Goal: Register for event/course

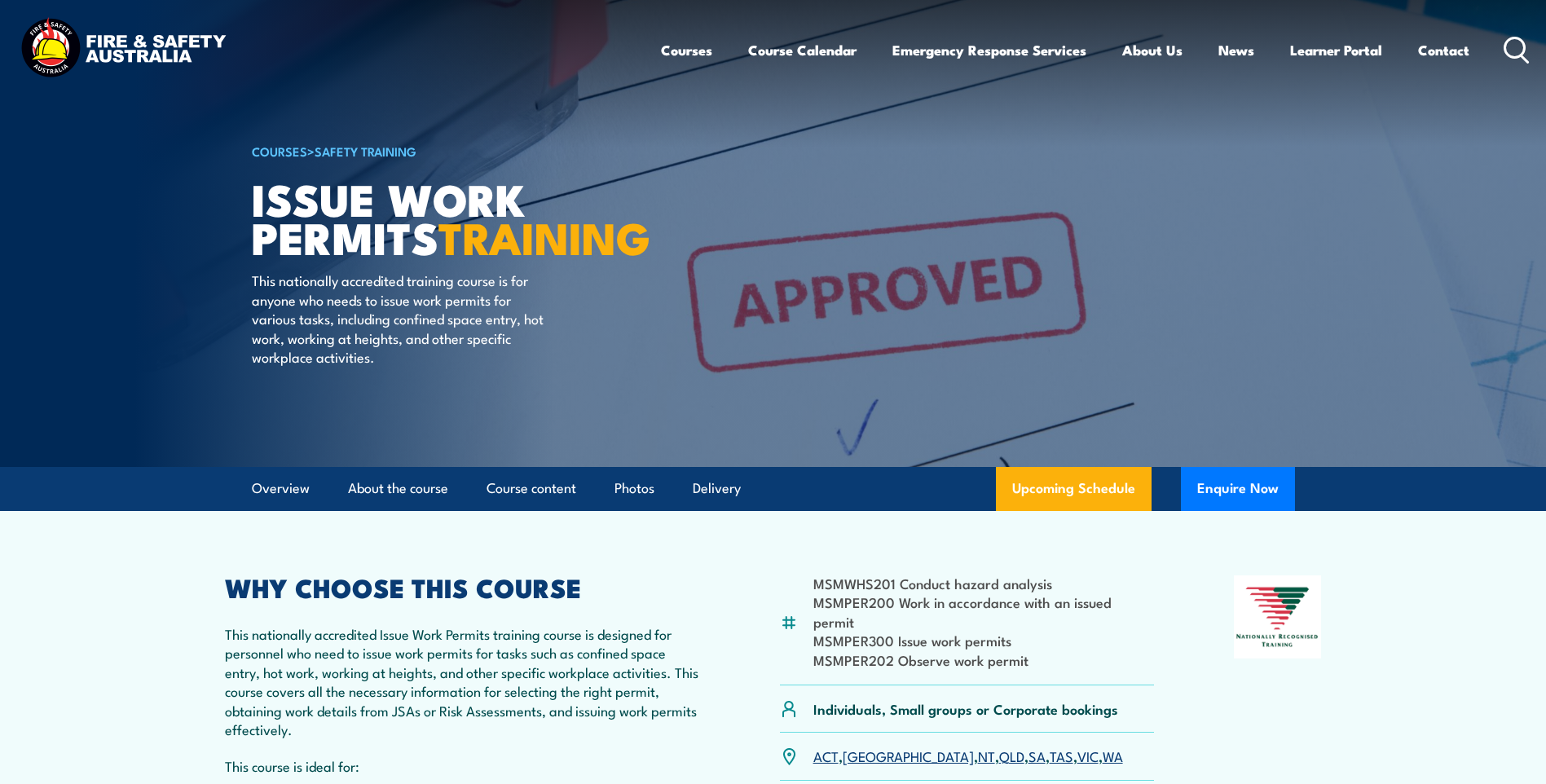
drag, startPoint x: 252, startPoint y: 188, endPoint x: 467, endPoint y: 272, distance: 230.8
click at [467, 255] on h1 "Issue Work Permits TRAINING" at bounding box center [453, 217] width 402 height 76
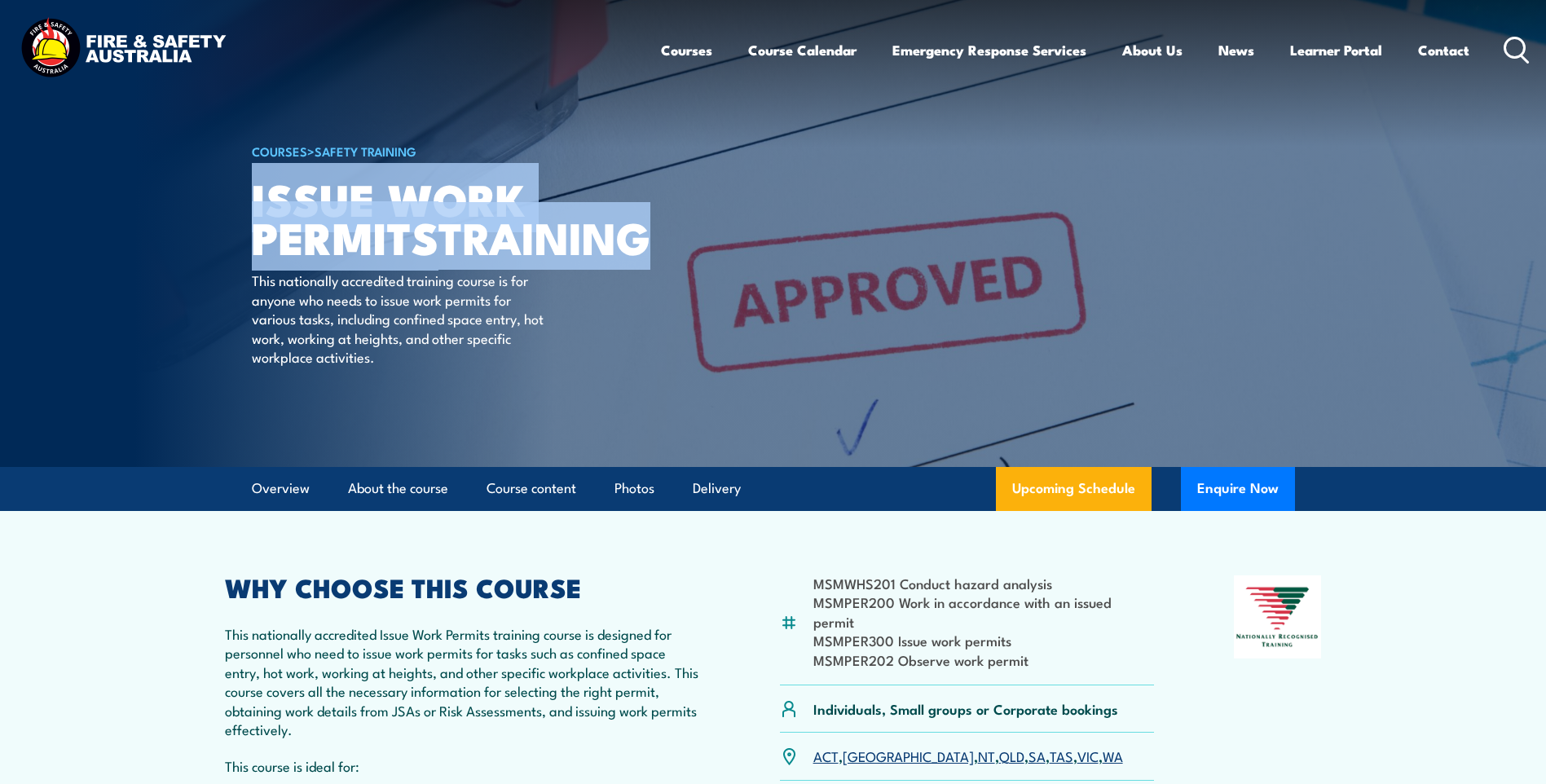
drag, startPoint x: 812, startPoint y: 578, endPoint x: 1036, endPoint y: 650, distance: 235.3
click at [1036, 650] on ul "MSMWHS201 Conduct hazard analysis MSMPER200 Work in accordance with an issued p…" at bounding box center [984, 620] width 341 height 95
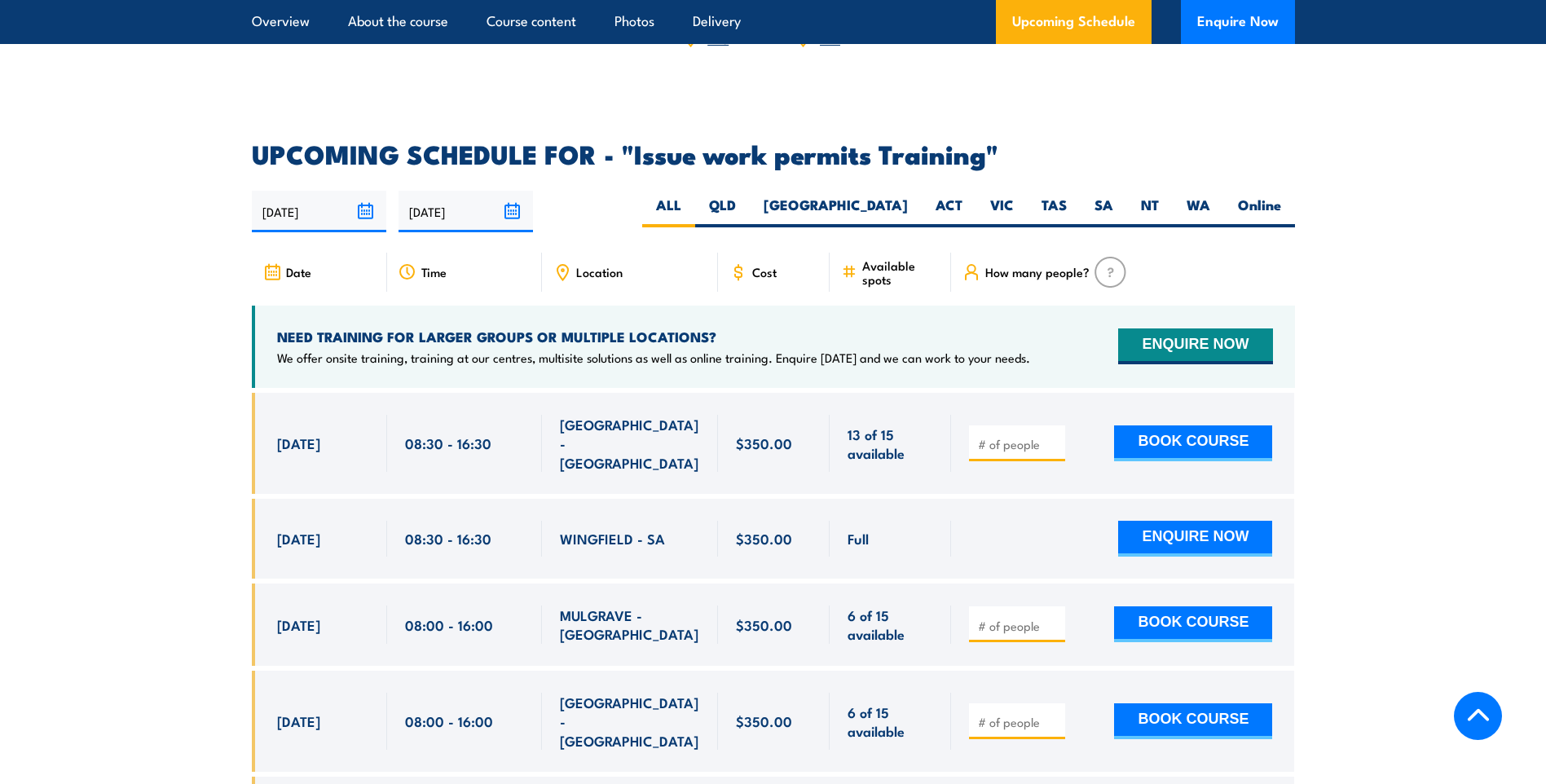
scroll to position [2932, 0]
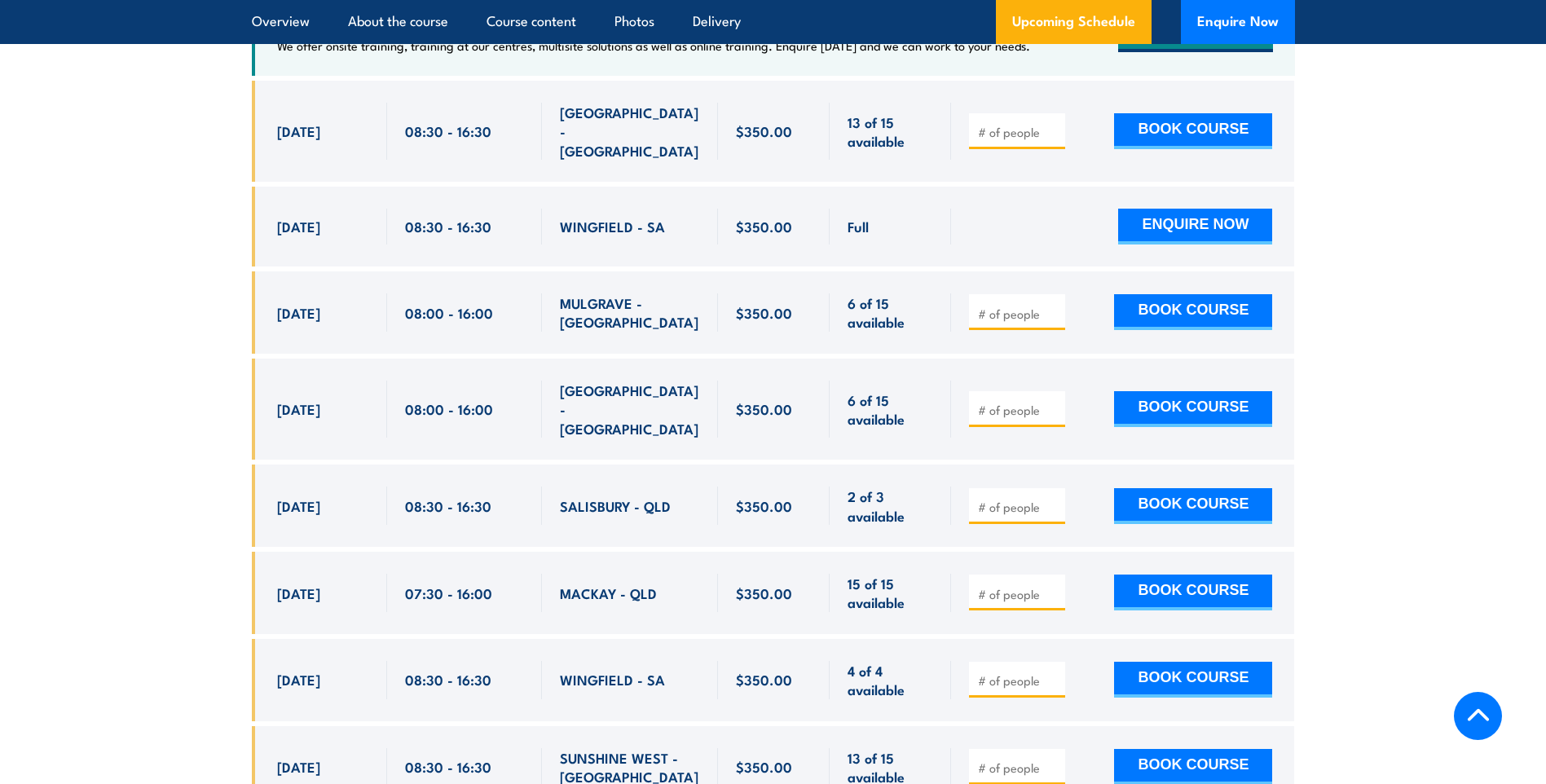
drag, startPoint x: 279, startPoint y: 358, endPoint x: 943, endPoint y: 368, distance: 664.1
click at [943, 368] on div "22 Sep, 2025, 08:00 - 08:00" at bounding box center [773, 408] width 1043 height 101
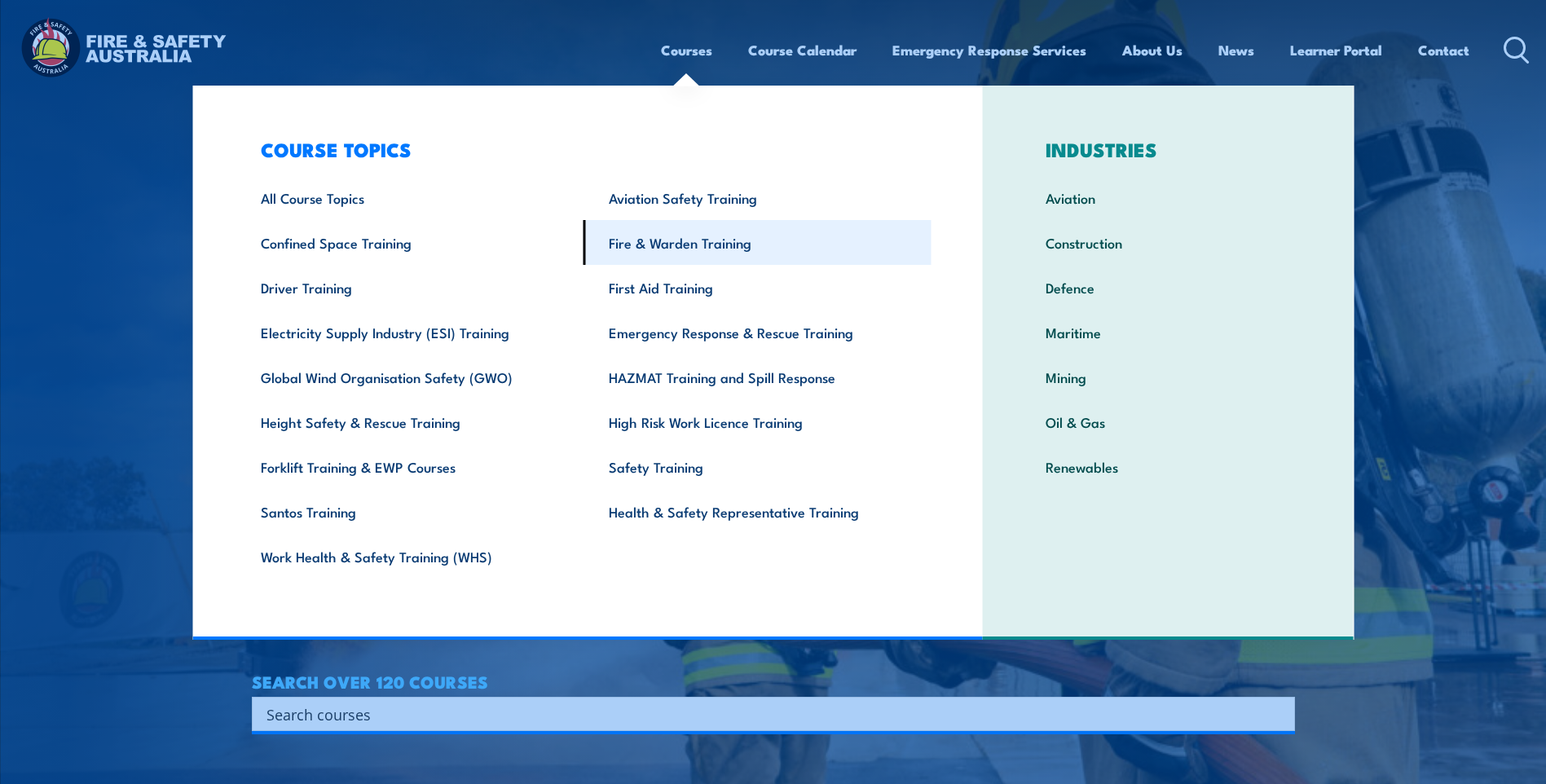
click at [685, 248] on link "Fire & Warden Training" at bounding box center [757, 243] width 348 height 45
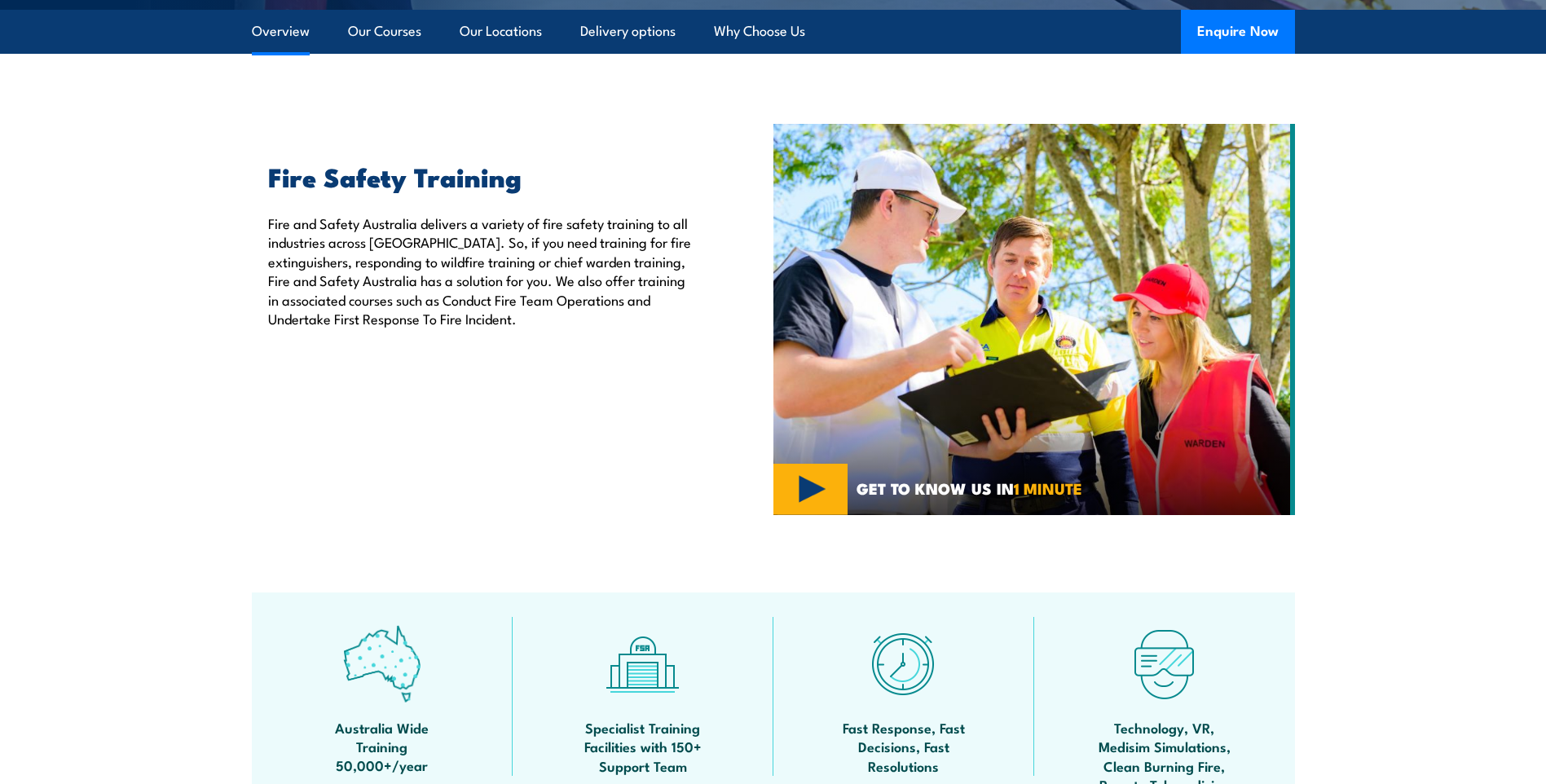
scroll to position [896, 0]
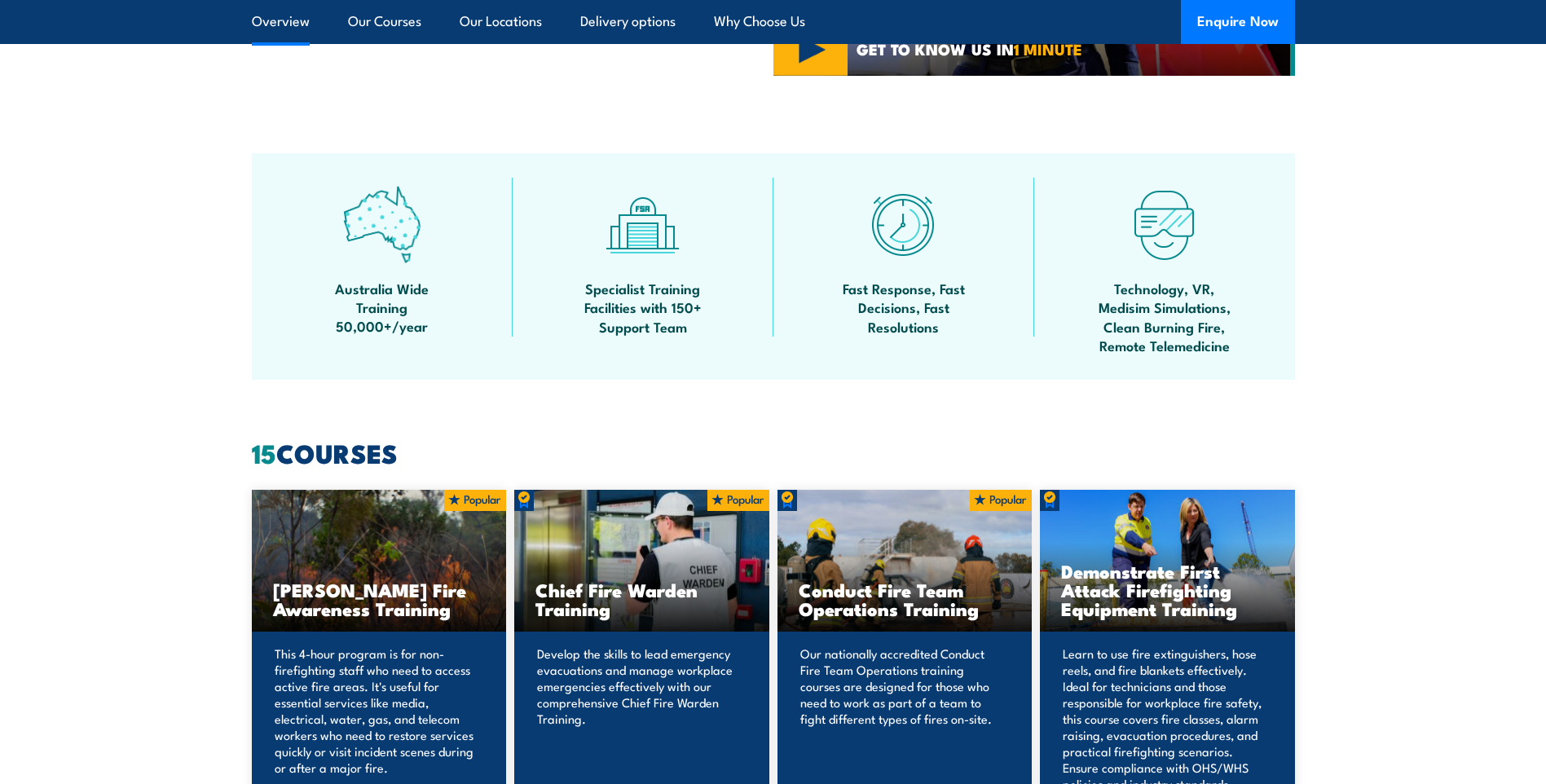
click at [659, 592] on h3 "Chief Fire Warden Training" at bounding box center [641, 599] width 213 height 38
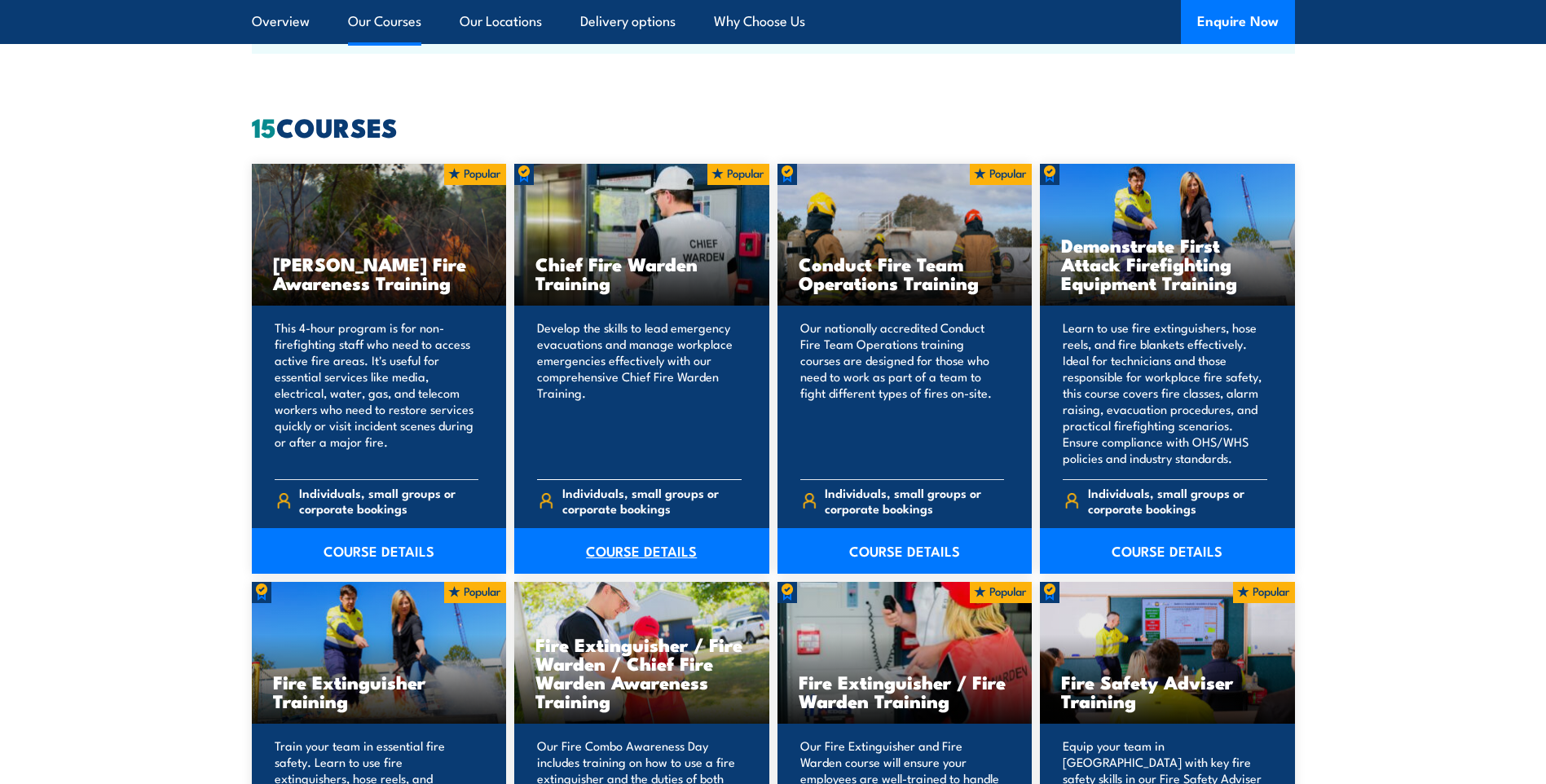
click at [642, 552] on link "COURSE DETAILS" at bounding box center [641, 550] width 255 height 46
click at [624, 554] on link "COURSE DETAILS" at bounding box center [641, 550] width 255 height 46
drag, startPoint x: 648, startPoint y: 345, endPoint x: 651, endPoint y: 336, distance: 9.5
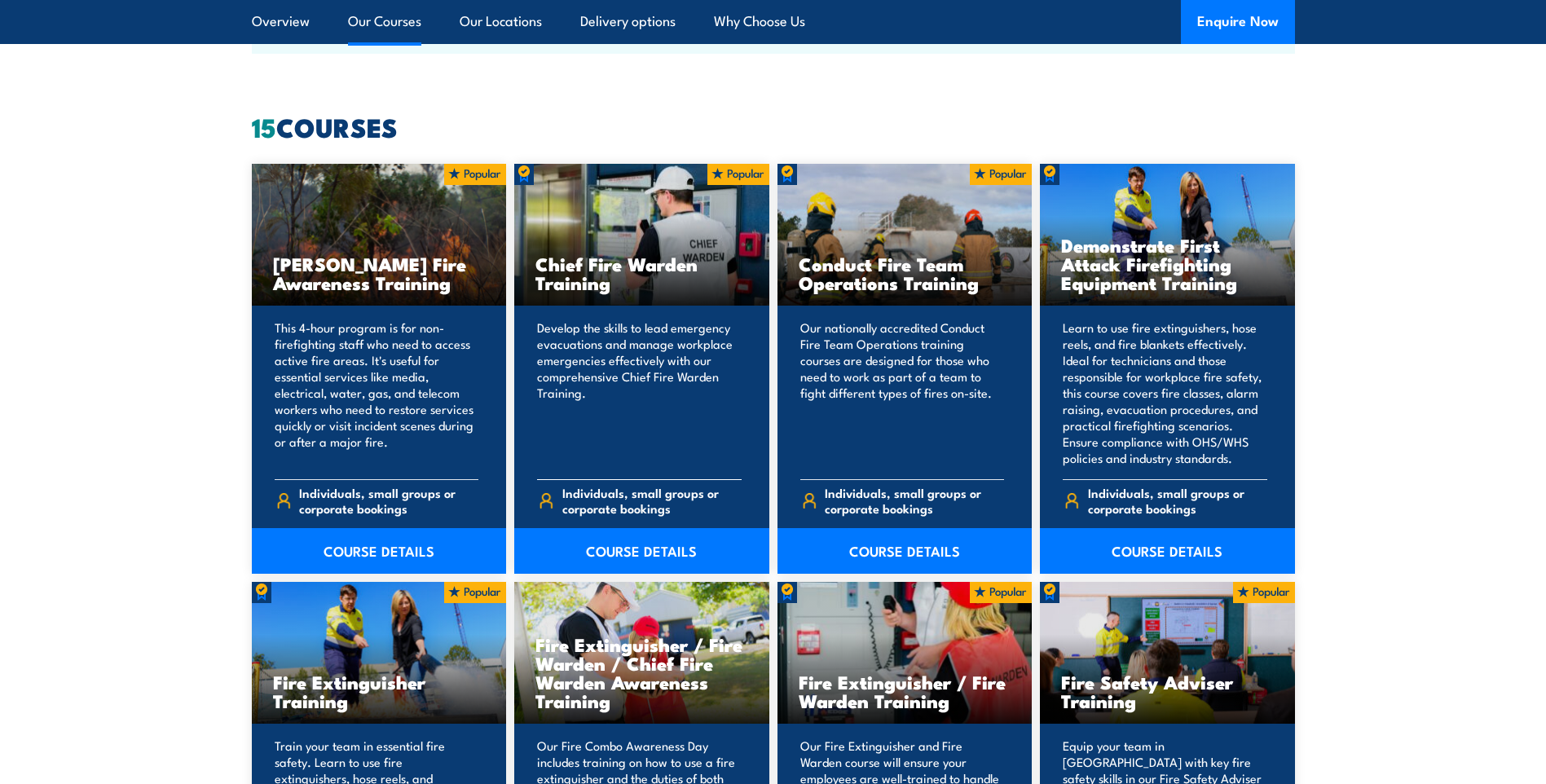
click at [651, 336] on p "Develop the skills to lead emergency evacuations and manage workplace emergenci…" at bounding box center [639, 393] width 204 height 147
click at [626, 276] on h3 "Chief Fire Warden Training" at bounding box center [641, 273] width 213 height 38
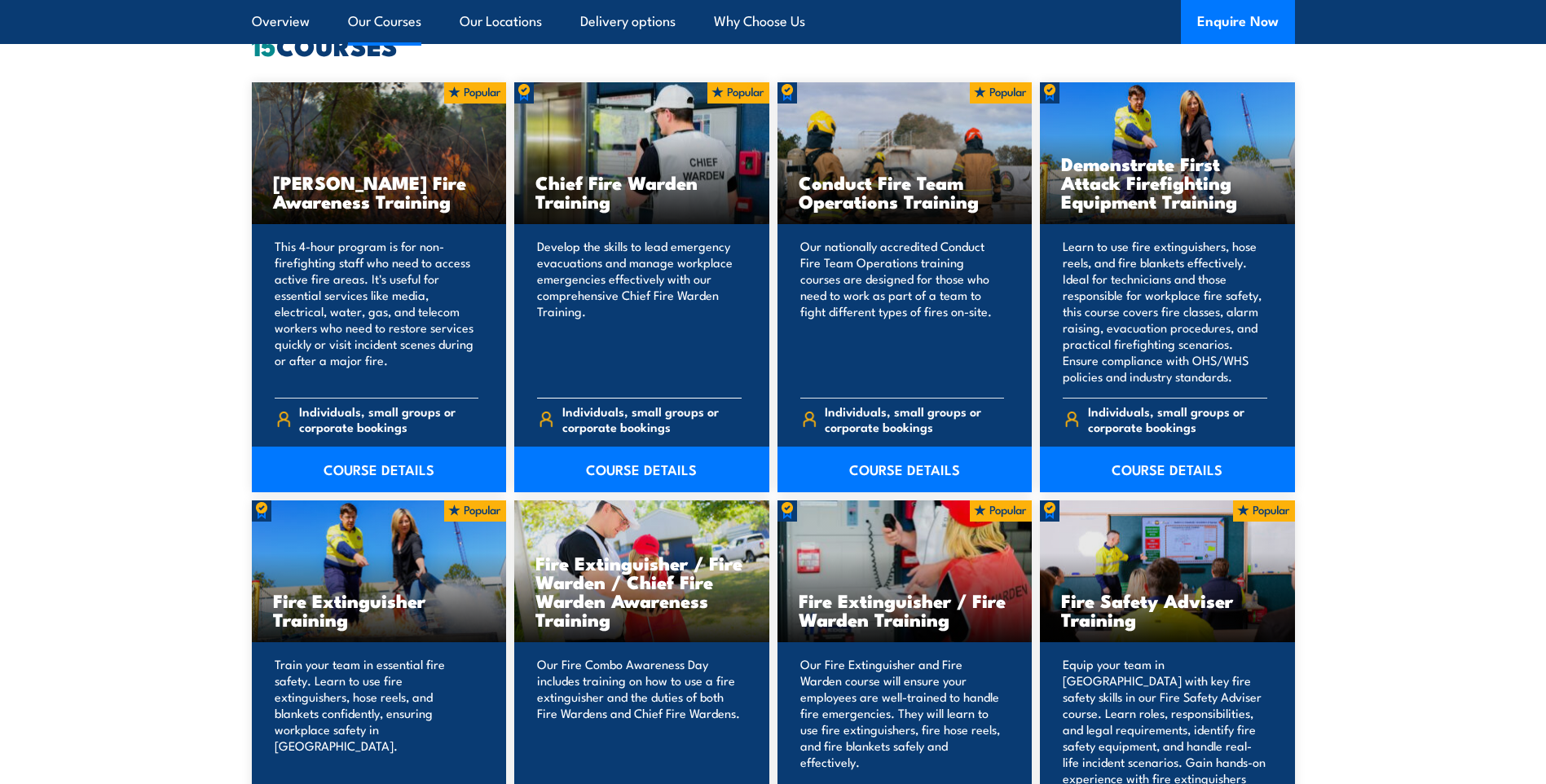
scroll to position [1139, 0]
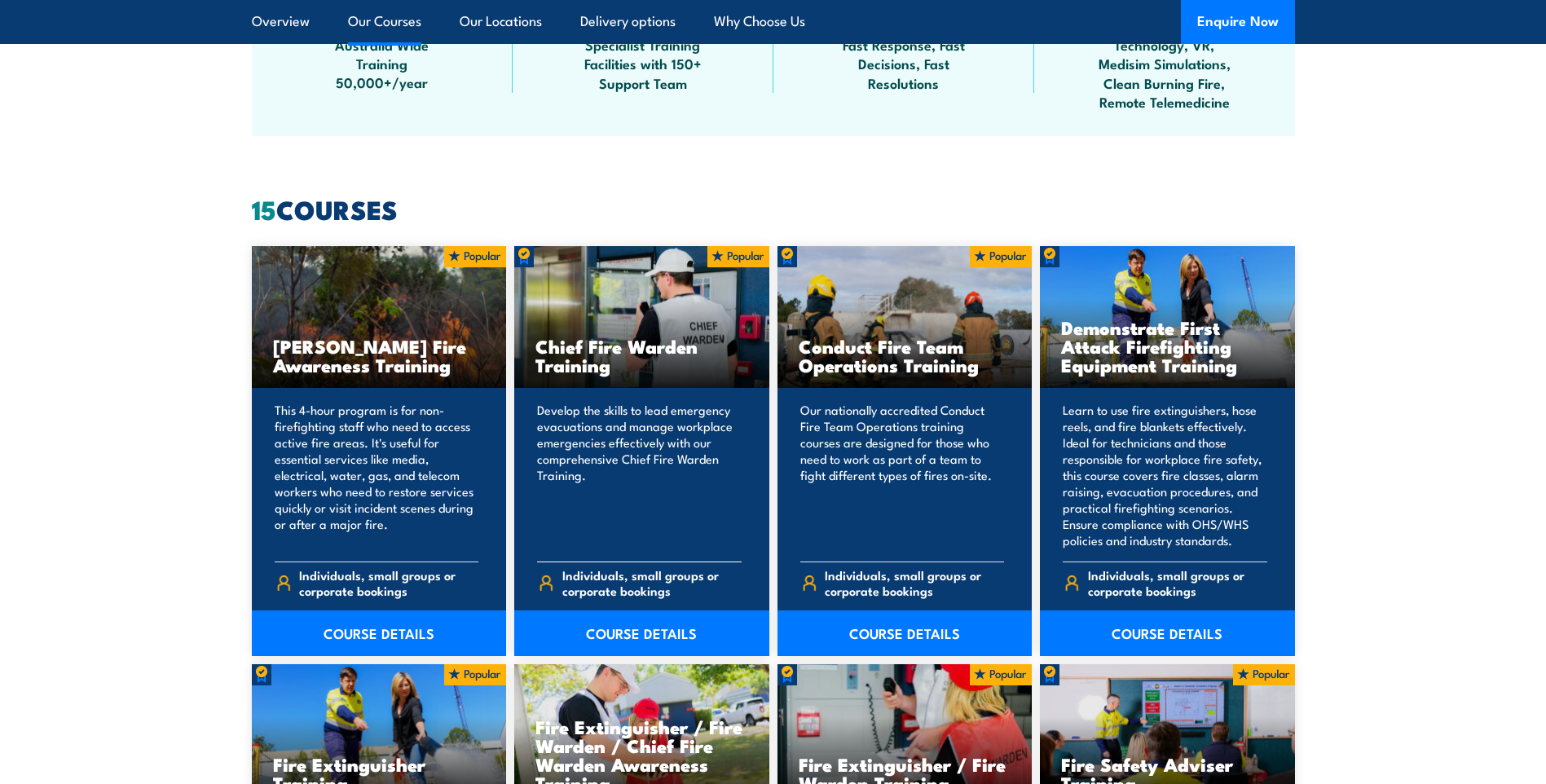
click at [603, 354] on h3 "Chief Fire Warden Training" at bounding box center [641, 355] width 213 height 38
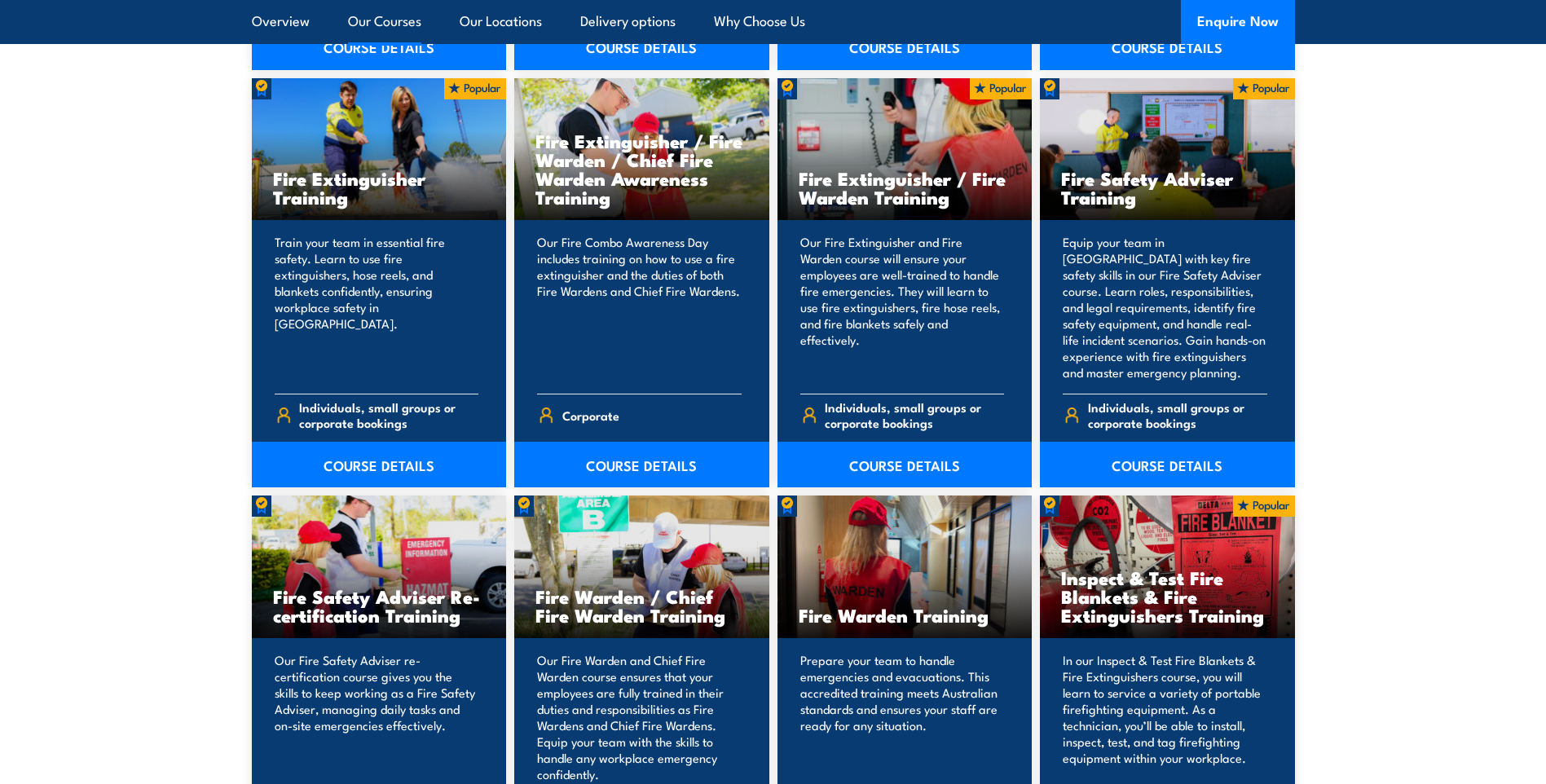
scroll to position [1174, 0]
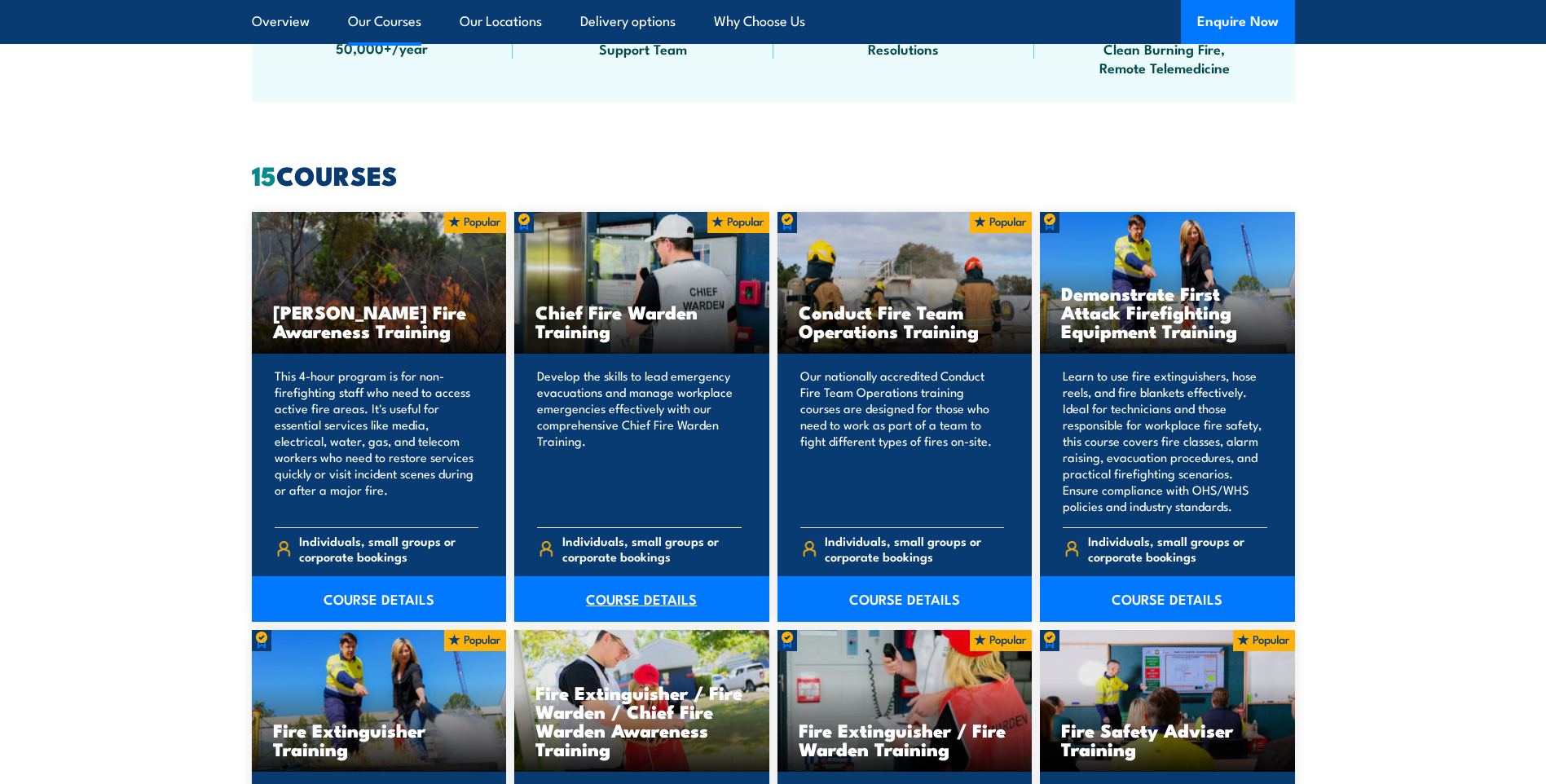
click at [614, 594] on link "COURSE DETAILS" at bounding box center [641, 599] width 255 height 46
click at [613, 596] on link "COURSE DETAILS" at bounding box center [641, 599] width 255 height 46
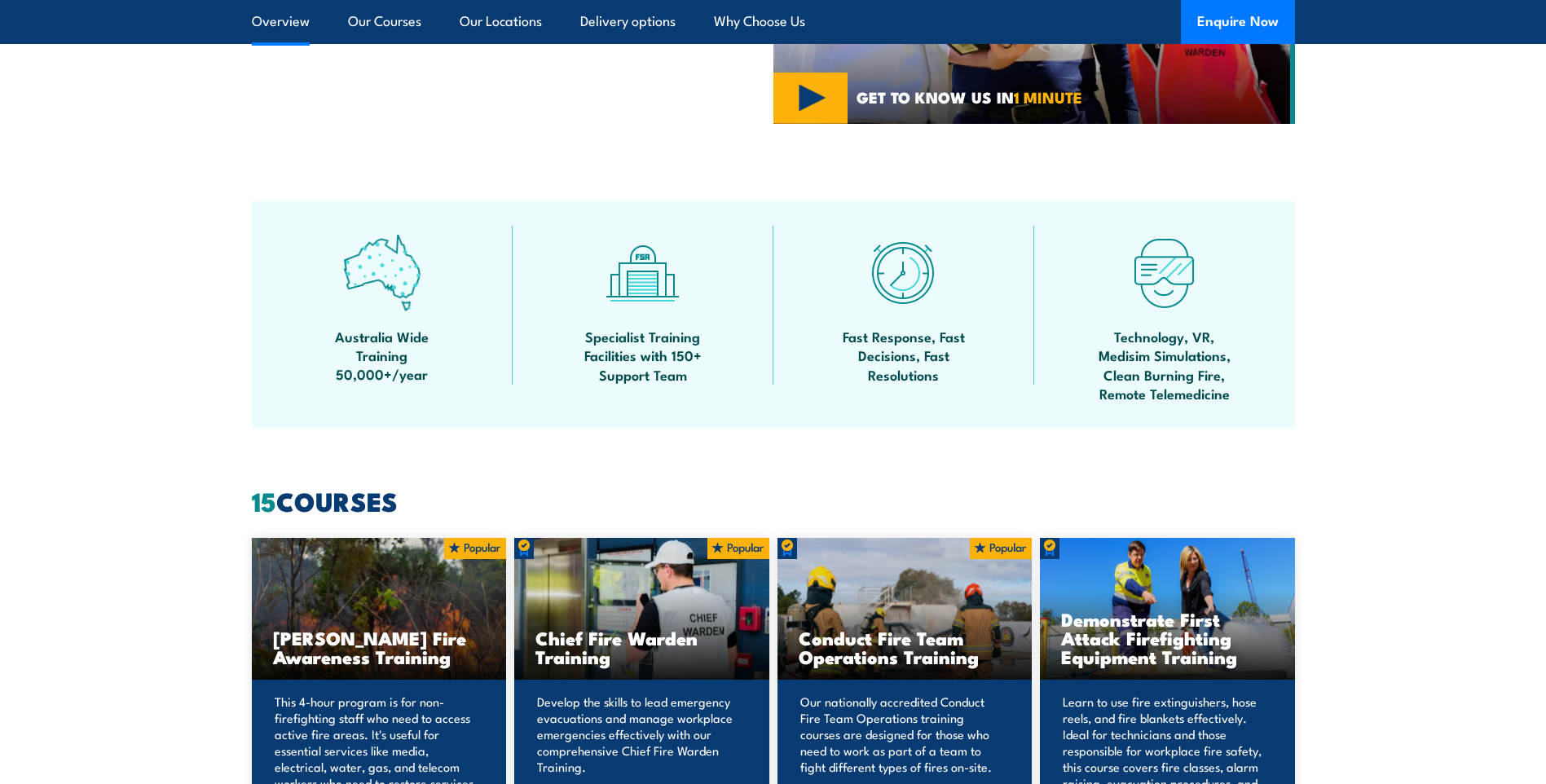
scroll to position [1011, 0]
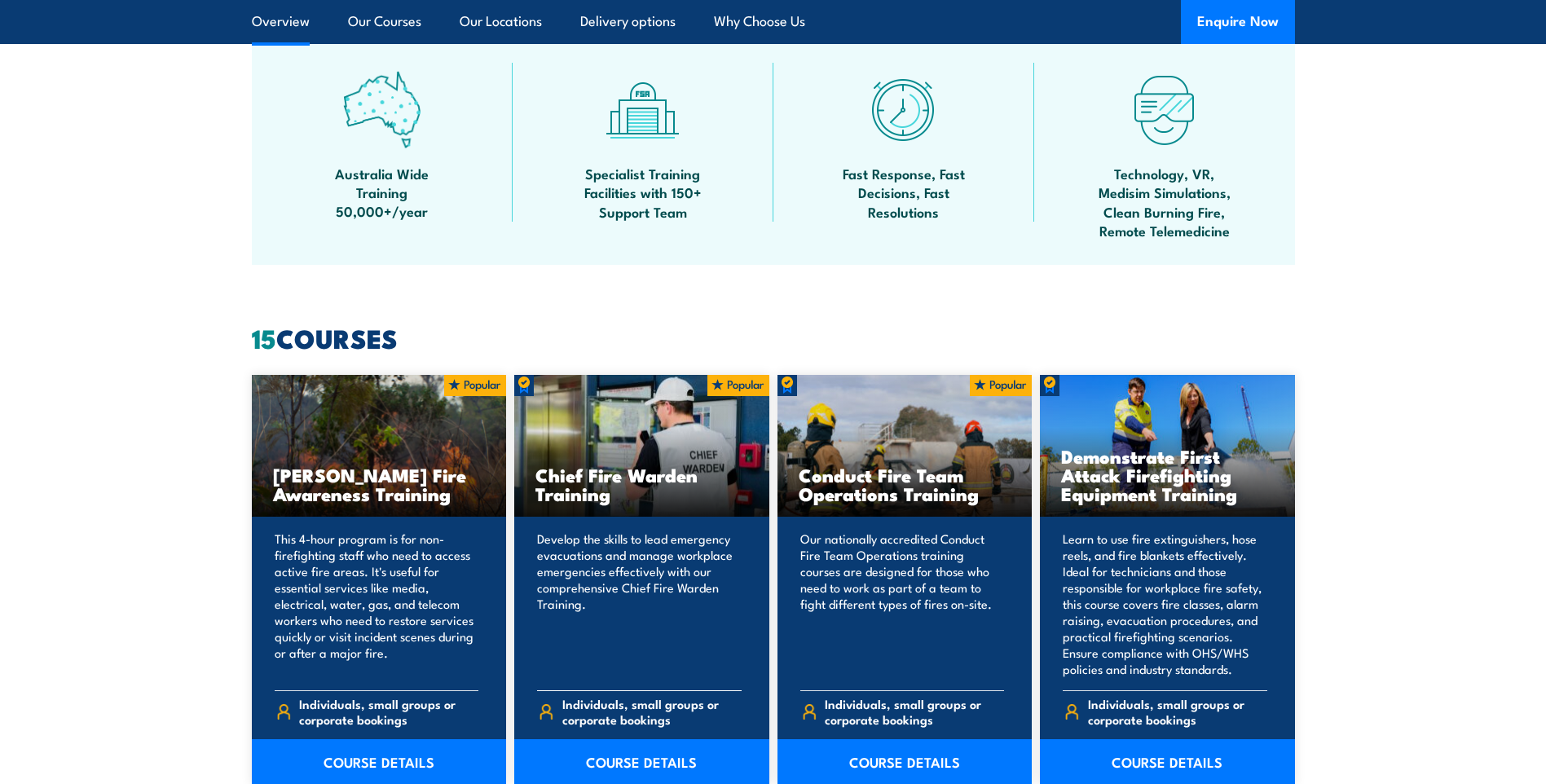
click at [690, 510] on div "Chief Fire Warden Training" at bounding box center [641, 447] width 255 height 143
click at [656, 699] on span "Individuals, small groups or corporate bookings" at bounding box center [652, 711] width 180 height 31
click at [643, 753] on link "COURSE DETAILS" at bounding box center [641, 761] width 255 height 46
click at [644, 765] on link "COURSE DETAILS" at bounding box center [641, 760] width 255 height 46
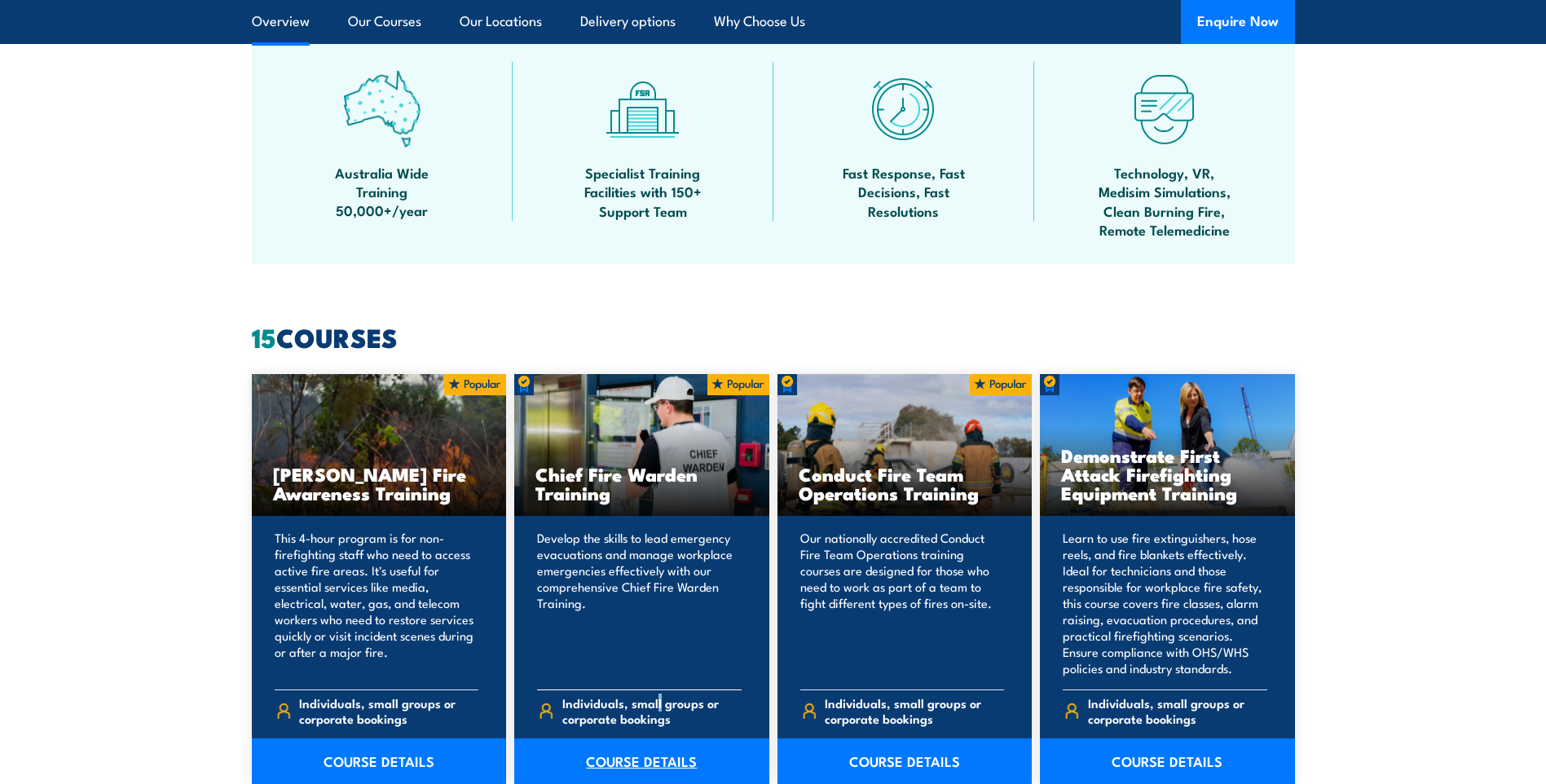
click at [664, 760] on link "COURSE DETAILS" at bounding box center [641, 760] width 255 height 46
click at [611, 478] on h3 "Chief Fire Warden Training" at bounding box center [641, 483] width 213 height 38
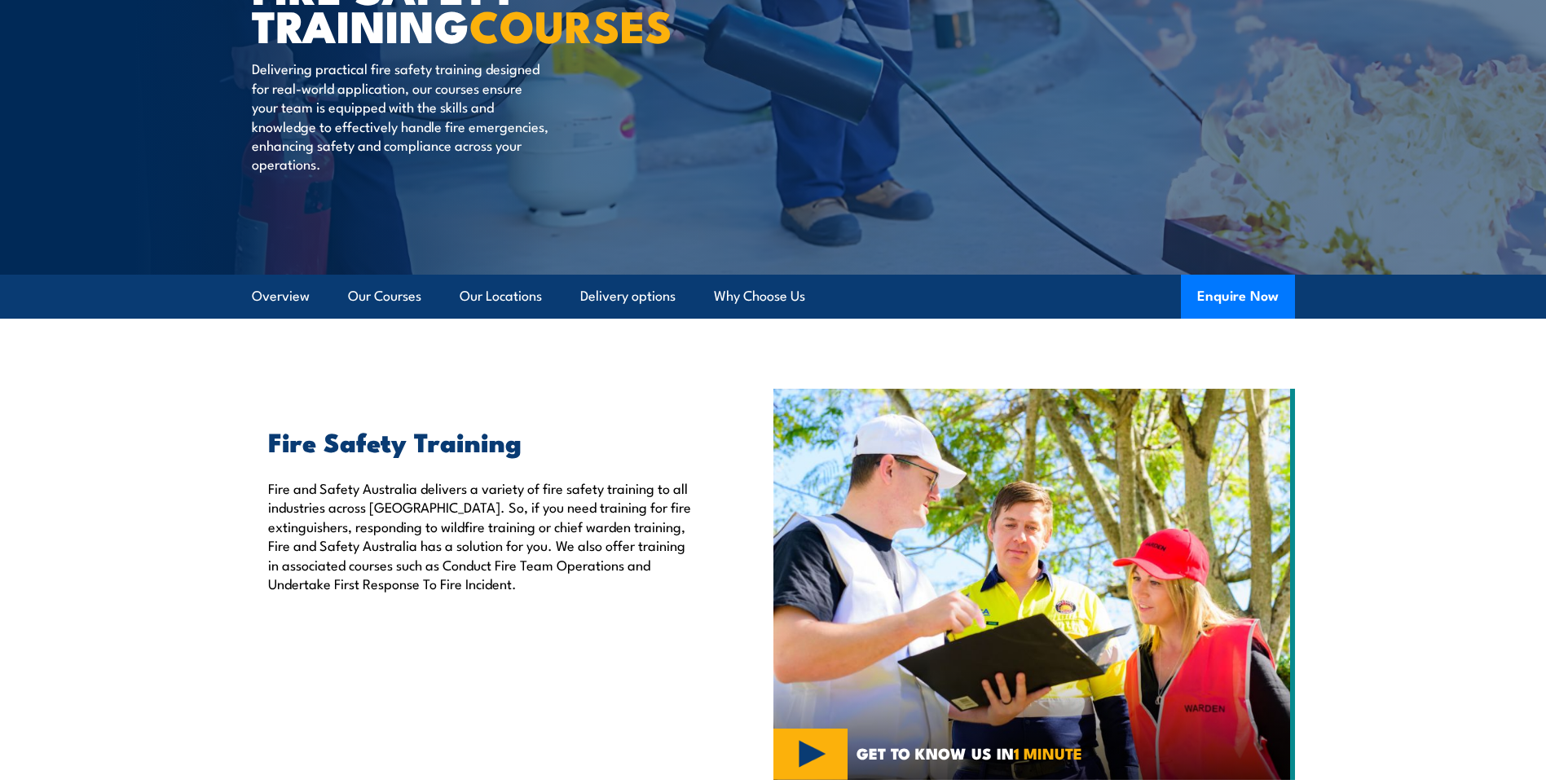
scroll to position [34, 0]
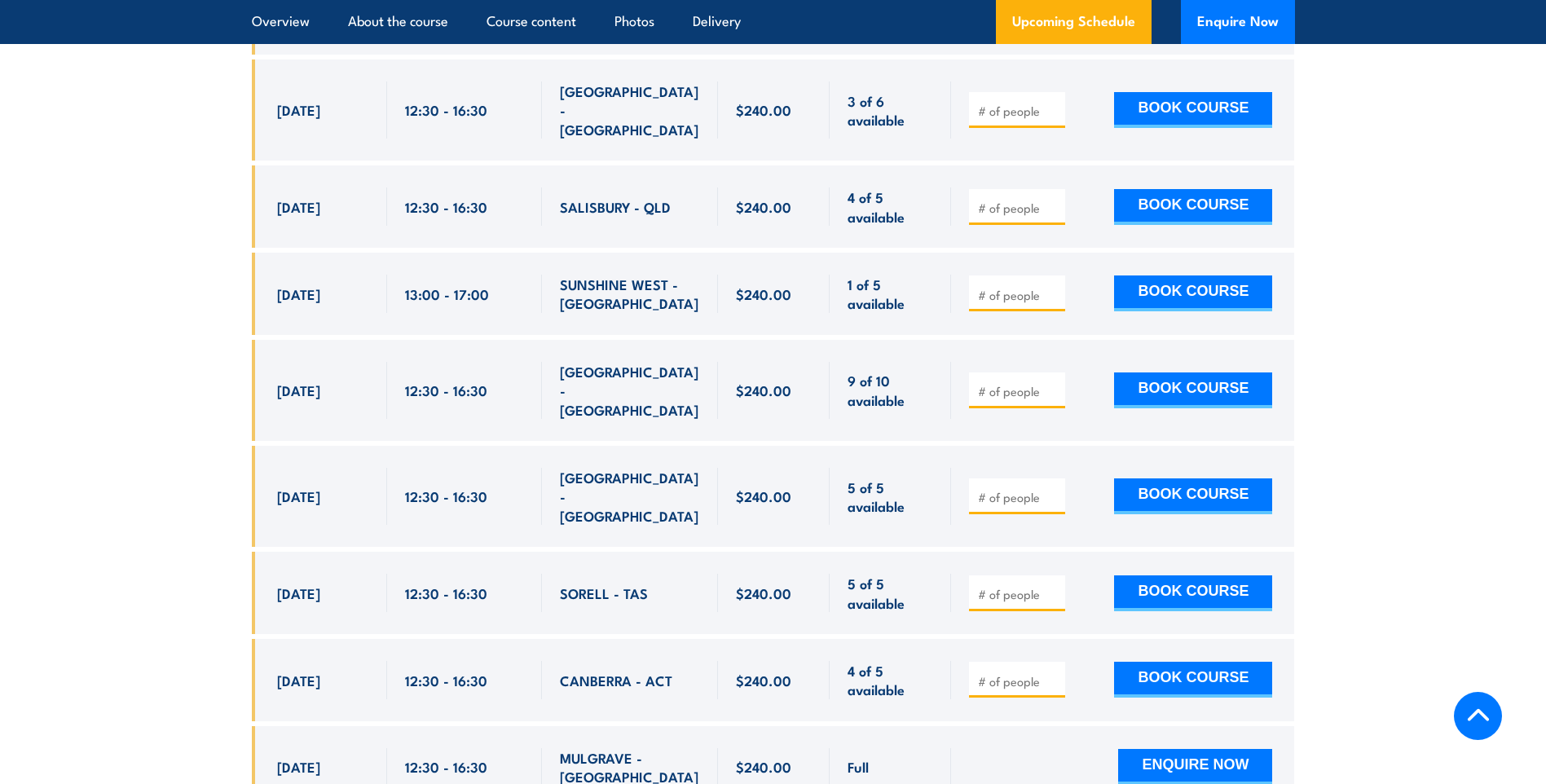
scroll to position [3503, 0]
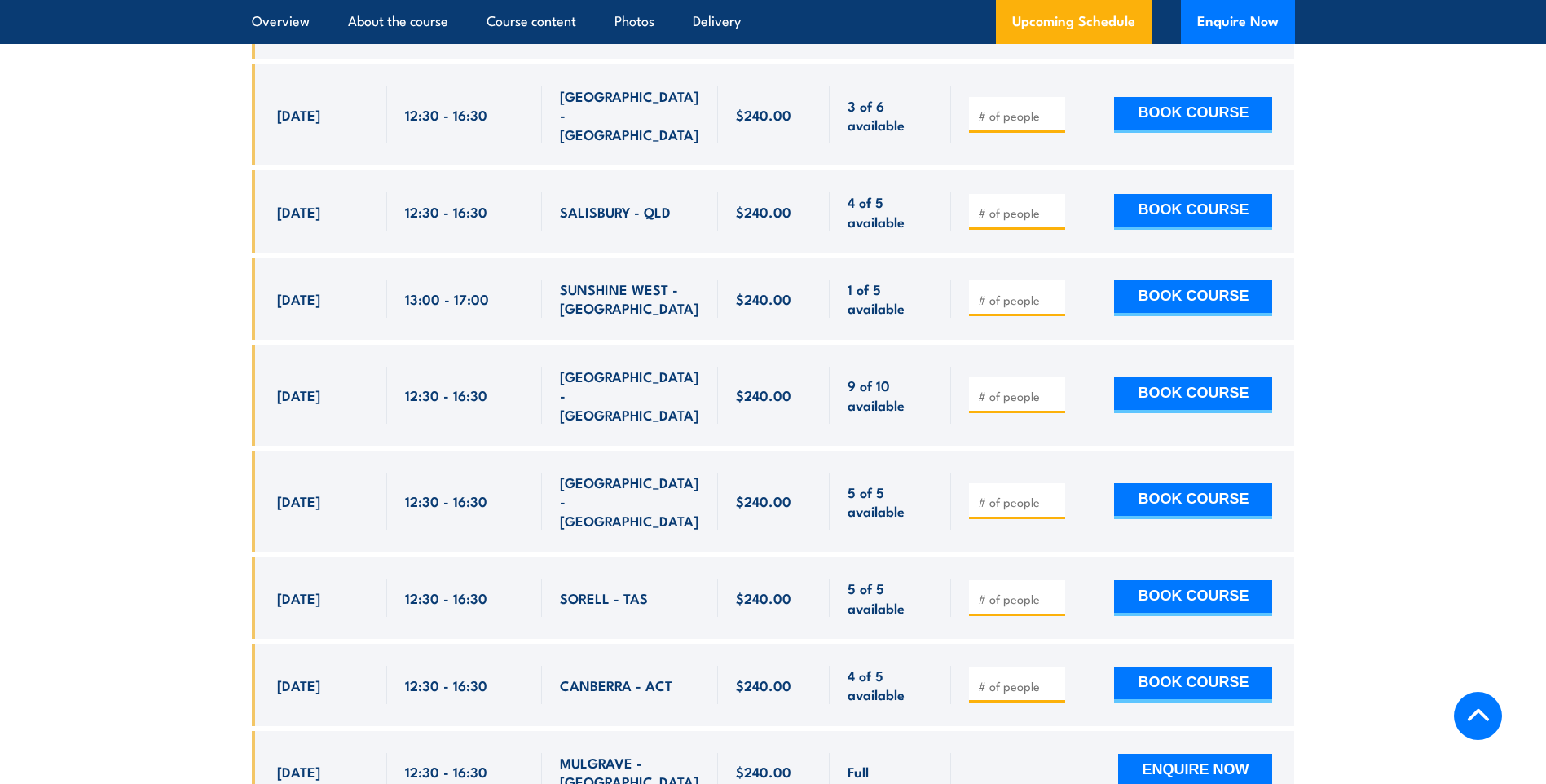
drag, startPoint x: 276, startPoint y: 305, endPoint x: 907, endPoint y: 315, distance: 631.1
click at [907, 345] on div "15 Sep, 2025, 12:30 - 12:30" at bounding box center [773, 395] width 1043 height 101
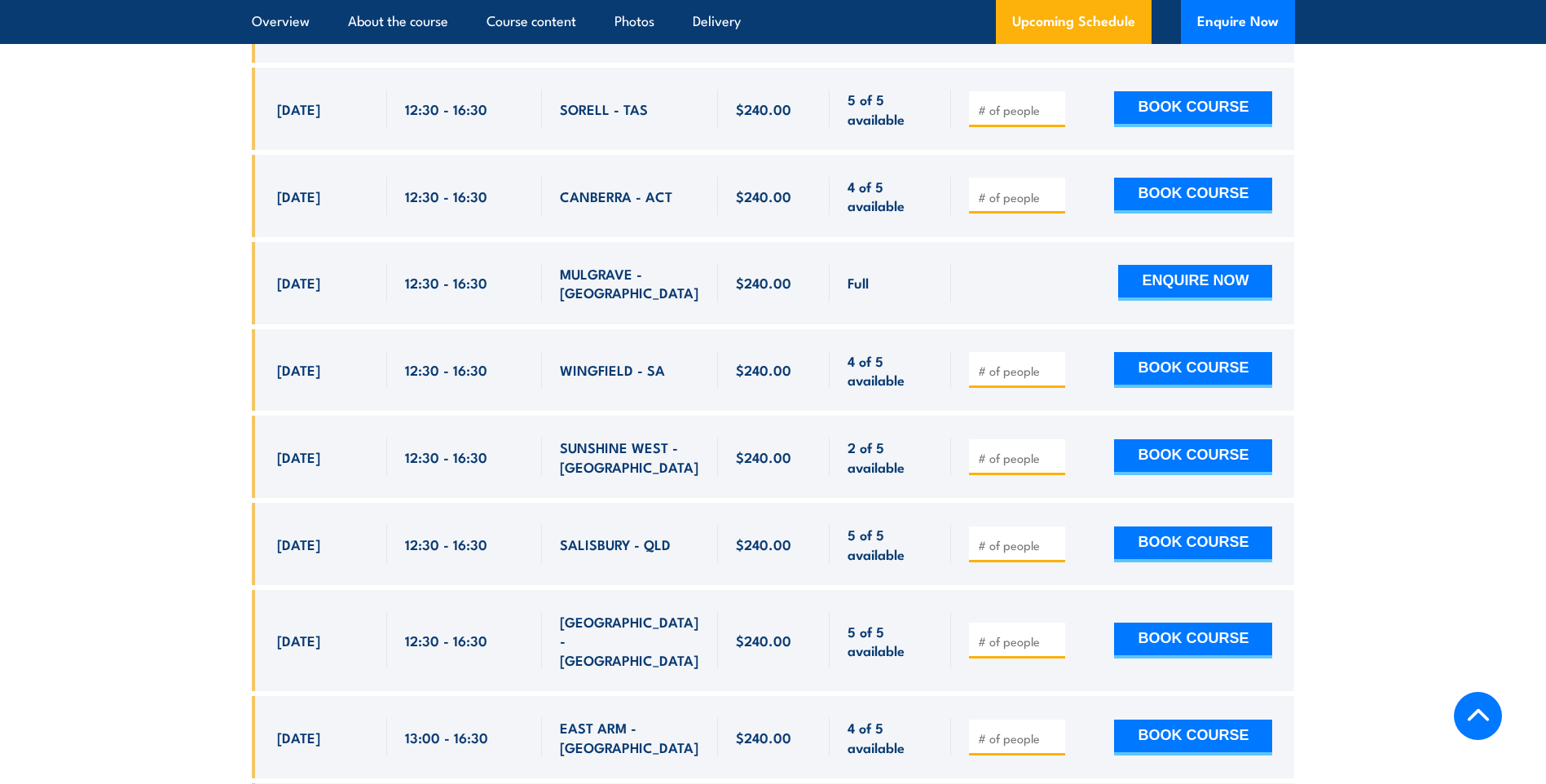
scroll to position [4398, 0]
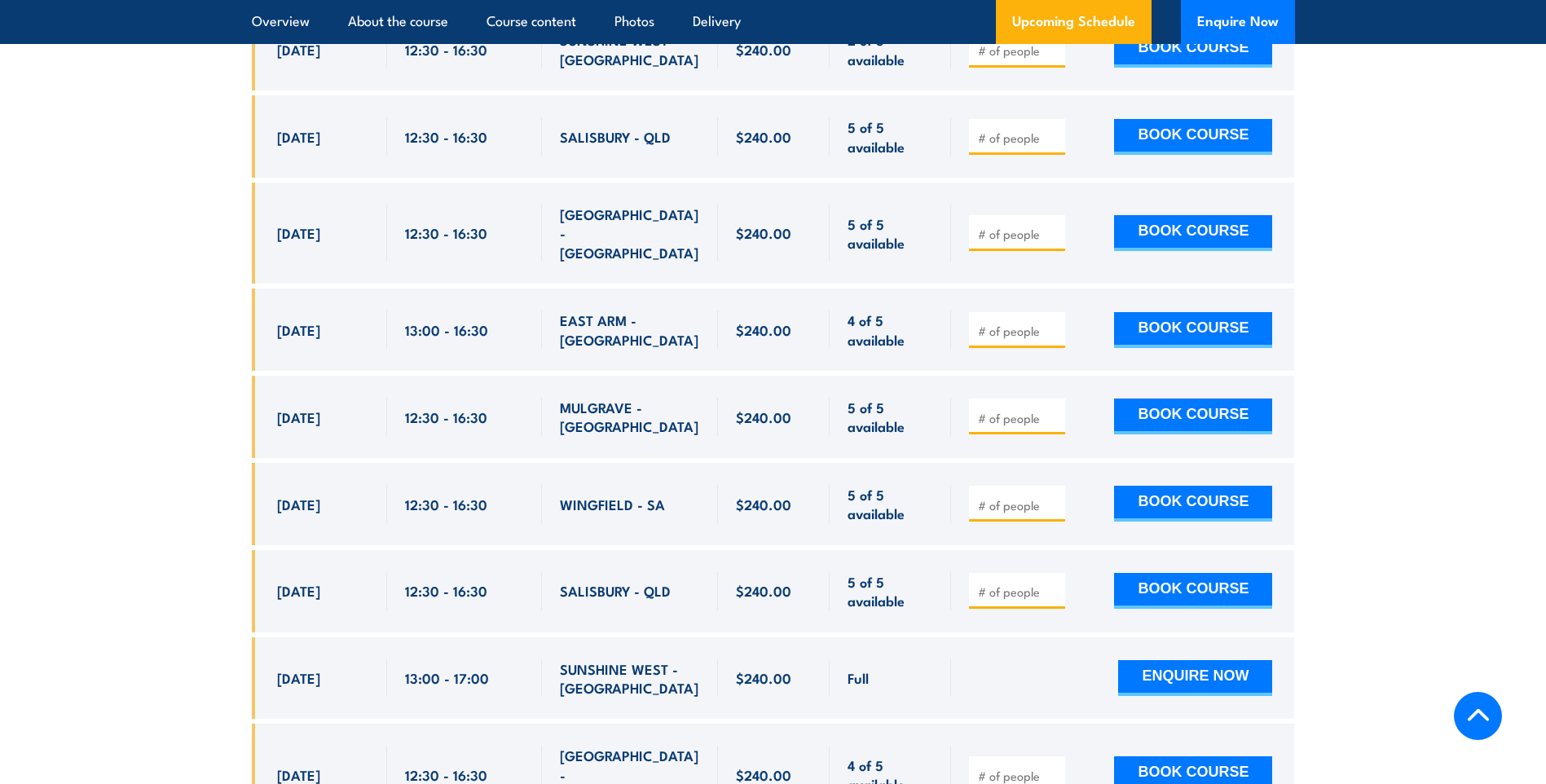
drag, startPoint x: 275, startPoint y: 622, endPoint x: 918, endPoint y: 625, distance: 643.0
click at [918, 723] on div "[DATE] 12:30 - 12:30" at bounding box center [773, 773] width 1043 height 101
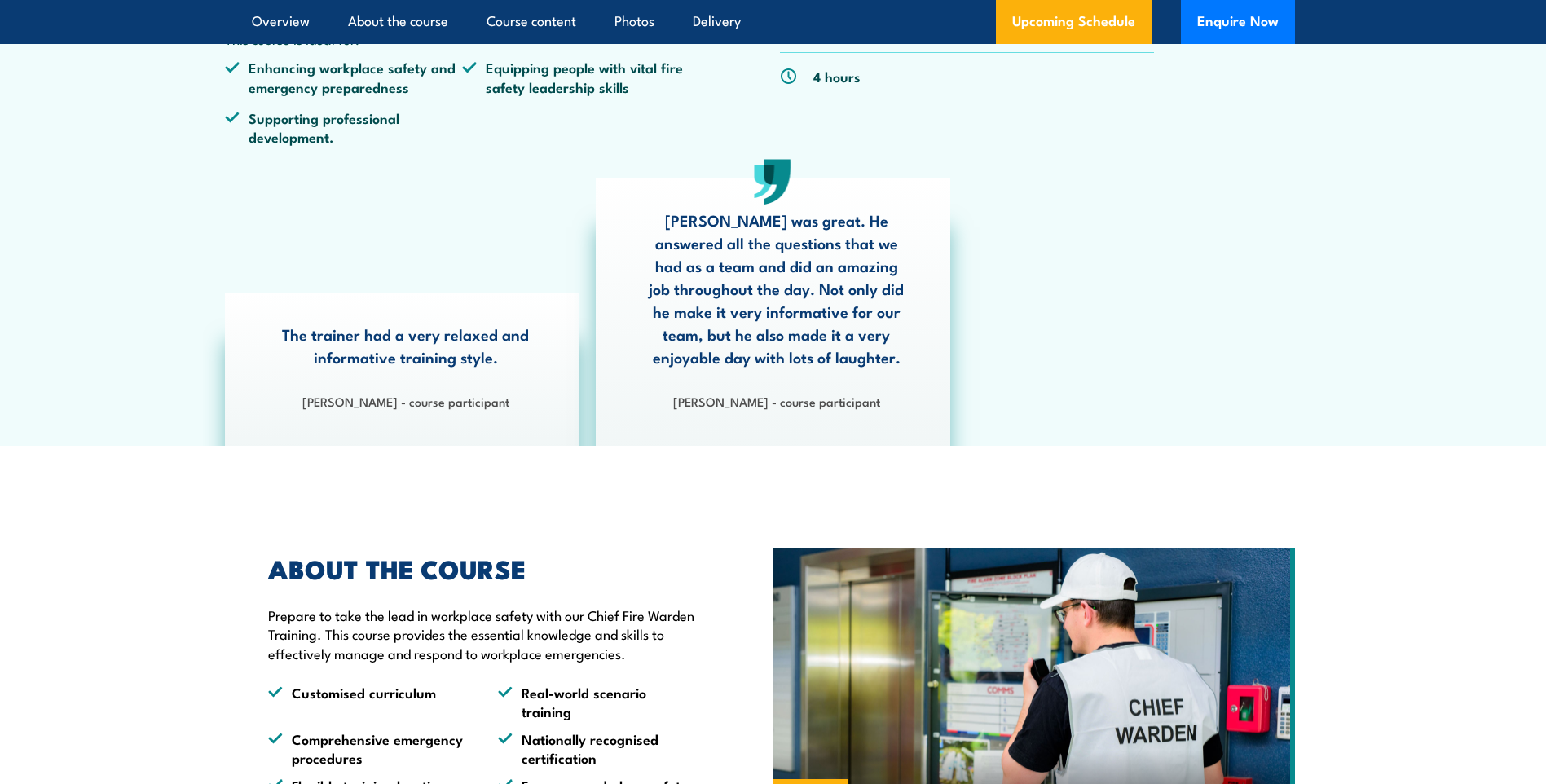
scroll to position [244, 0]
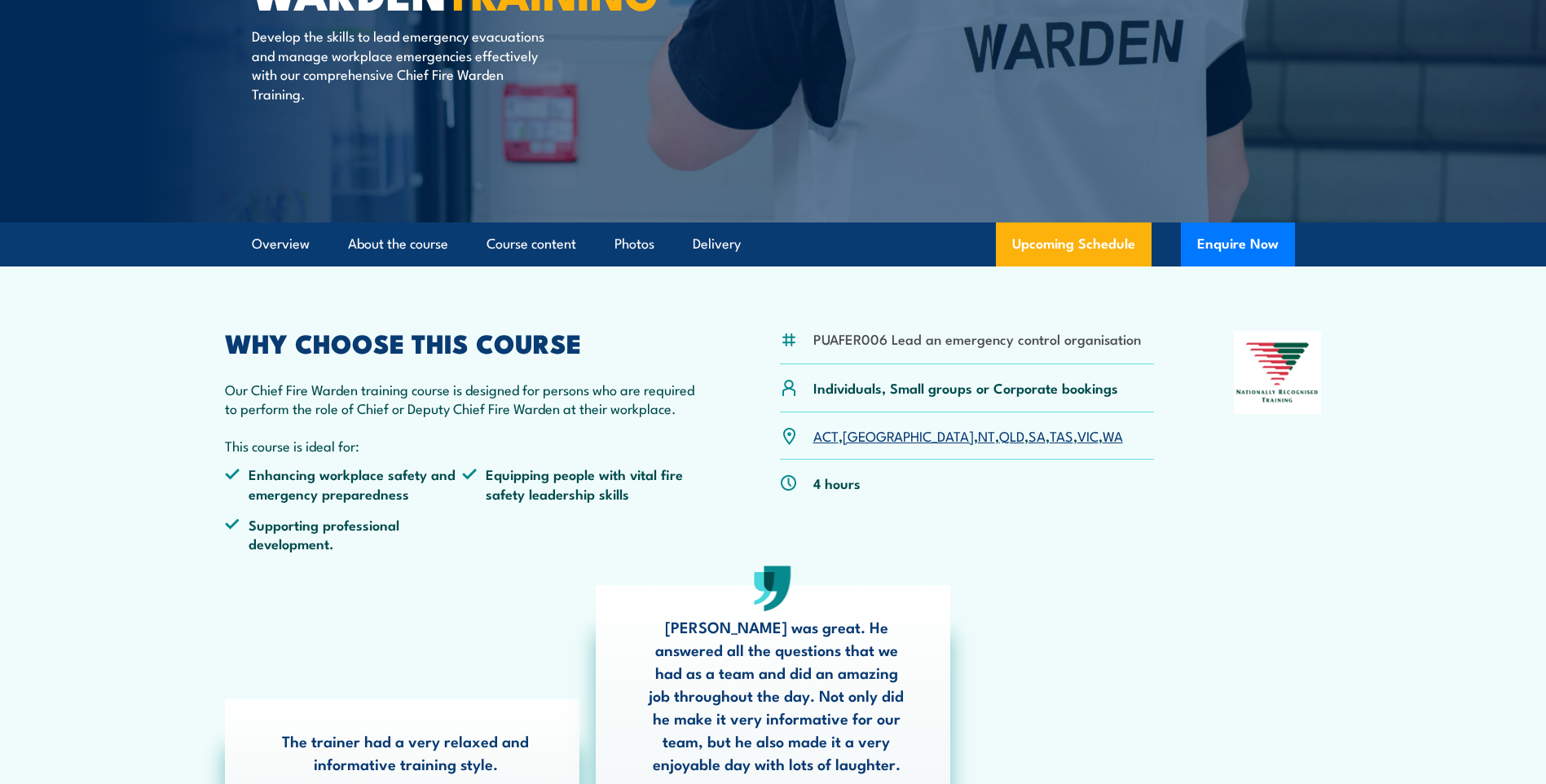
drag, startPoint x: 1144, startPoint y: 343, endPoint x: 813, endPoint y: 344, distance: 331.0
click at [813, 344] on div "PUAFER006 Lead an emergency control organisation" at bounding box center [967, 348] width 375 height 34
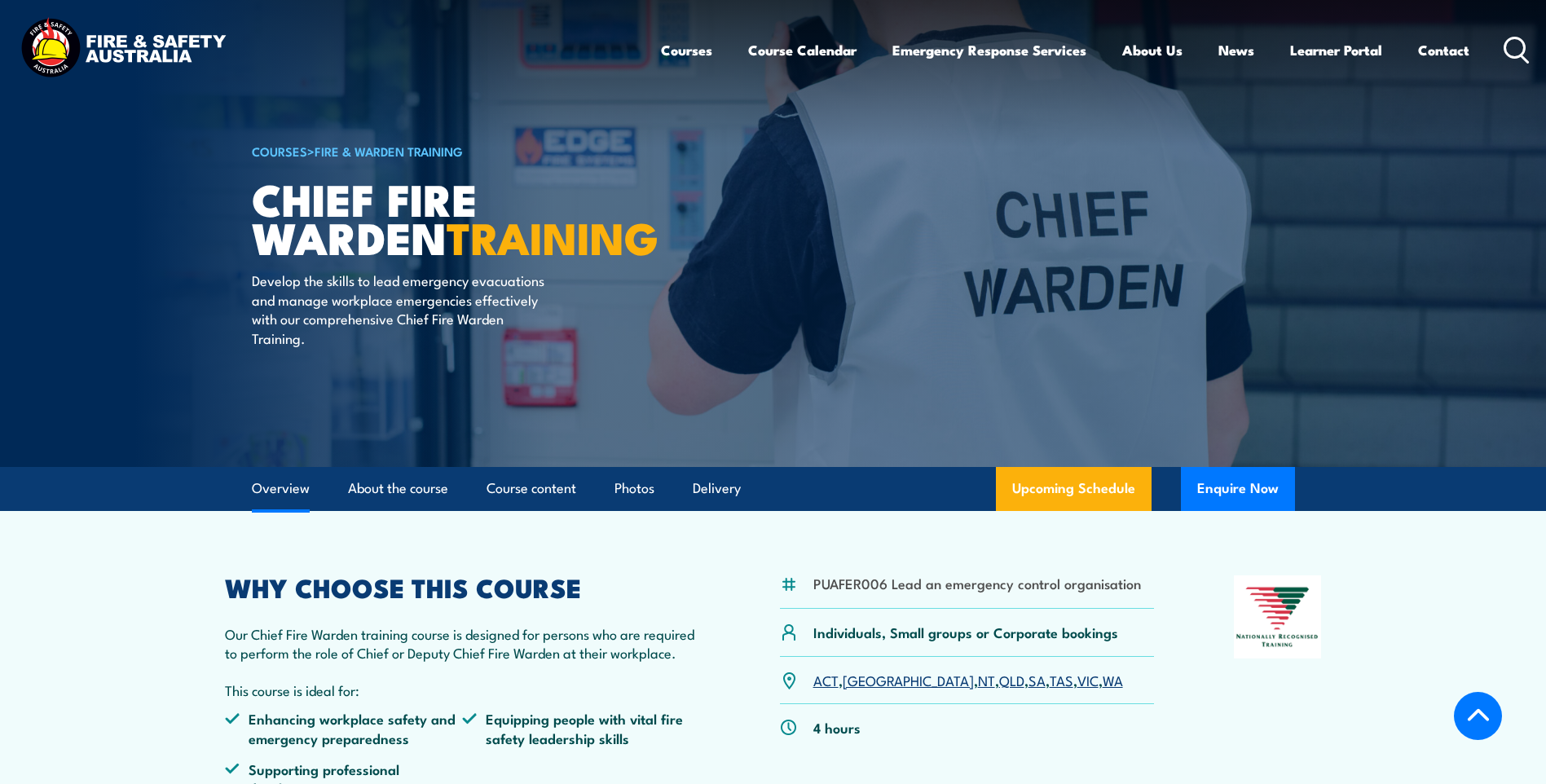
scroll to position [438, 0]
